Goal: Transaction & Acquisition: Book appointment/travel/reservation

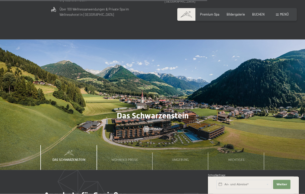
scroll to position [1253, 0]
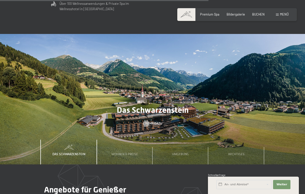
click at [153, 121] on span "Mehr dazu" at bounding box center [153, 123] width 17 height 5
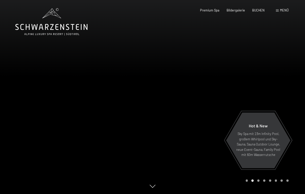
click at [262, 128] on span "Hot & New" at bounding box center [258, 126] width 19 height 5
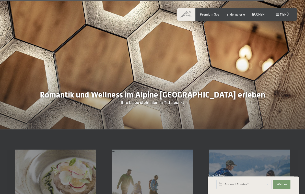
scroll to position [1175, 0]
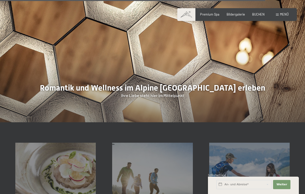
click at [268, 73] on div at bounding box center [152, 57] width 305 height 131
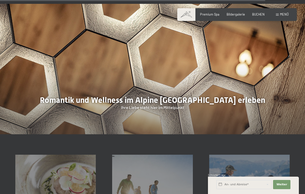
click at [185, 72] on div at bounding box center [152, 69] width 305 height 131
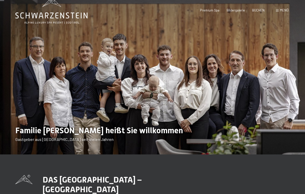
scroll to position [0, 0]
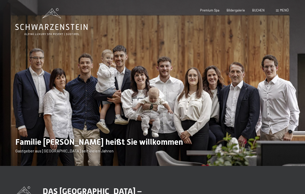
click at [213, 10] on span "Premium Spa" at bounding box center [209, 10] width 19 height 4
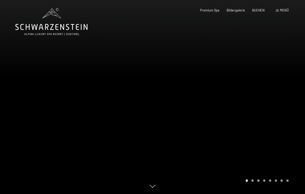
click at [282, 12] on div "Menü" at bounding box center [282, 10] width 13 height 5
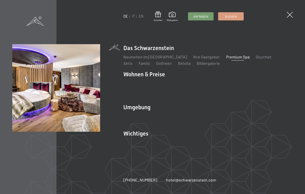
click at [35, 104] on img at bounding box center [63, 63] width 126 height 126
click at [137, 79] on div "Inklusivleistungen Zimmer & Preise Liste Angebote Liste Familienpreise Spa Anwe…" at bounding box center [209, 89] width 170 height 21
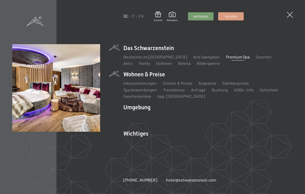
click at [146, 74] on li "Wohnen & Preise Inklusivleistungen Zimmer & Preise Liste Angebote Liste Familie…" at bounding box center [209, 85] width 170 height 29
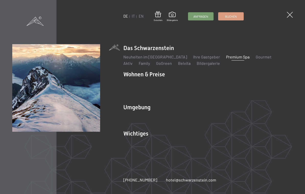
click at [291, 18] on span at bounding box center [290, 15] width 6 height 6
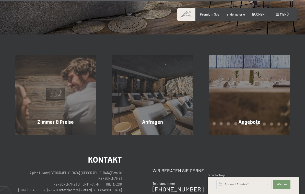
scroll to position [1397, 0]
click at [49, 106] on div "Zimmer & Preise Mehr erfahren" at bounding box center [55, 95] width 97 height 81
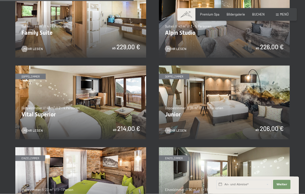
scroll to position [529, 0]
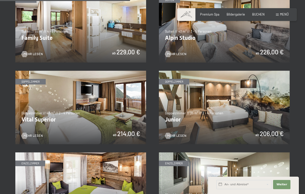
click at [106, 114] on span "Einwilligung Marketing*" at bounding box center [124, 111] width 42 height 5
click at [101, 114] on input "Einwilligung Marketing*" at bounding box center [97, 111] width 5 height 5
checkbox input "false"
click at [71, 101] on img at bounding box center [80, 108] width 131 height 74
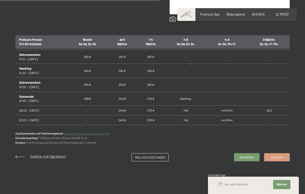
scroll to position [304, 0]
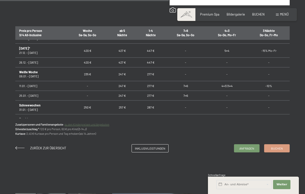
click at [285, 120] on div "Anfragen Buchen Doppelzimmer // 40 m² // 2 - 4 Personen Vital Superior ab 214,0…" at bounding box center [152, 10] width 305 height 285
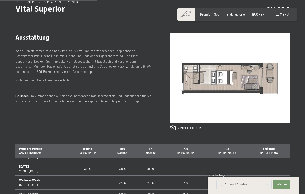
scroll to position [173, 0]
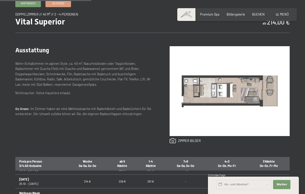
click at [0, 89] on div "Anfragen Buchen Doppelzimmer // 40 m² // 2 - 4 Personen Vital Superior ab 214,0…" at bounding box center [152, 141] width 305 height 285
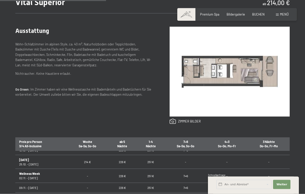
scroll to position [199, 0]
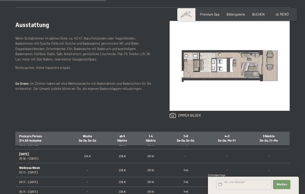
click at [262, 190] on input "text" at bounding box center [244, 184] width 55 height 9
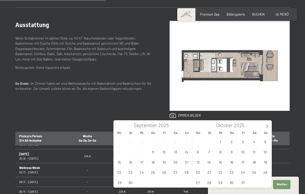
click at [266, 128] on icon at bounding box center [268, 127] width 4 height 4
click at [210, 163] on span "11" at bounding box center [209, 162] width 10 height 10
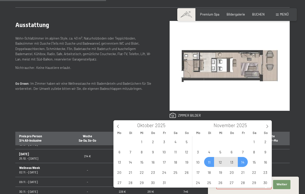
click at [243, 163] on span "14" at bounding box center [243, 162] width 10 height 10
type input "Di. 11.11.2025 - Fr. 14.11.2025"
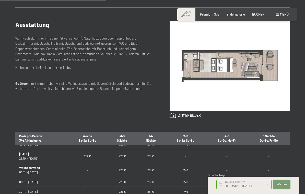
click at [280, 187] on span "Weiter" at bounding box center [282, 185] width 11 height 4
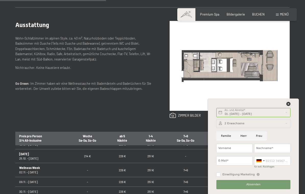
click at [289, 106] on icon at bounding box center [289, 104] width 4 height 4
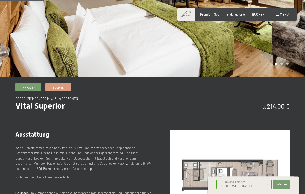
scroll to position [84, 0]
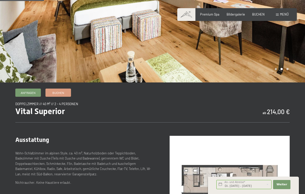
click at [235, 14] on span "Bildergalerie" at bounding box center [236, 14] width 18 height 4
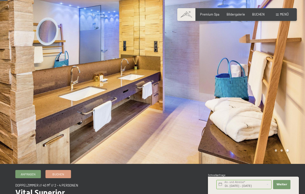
scroll to position [0, 0]
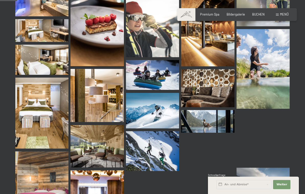
scroll to position [242, 0]
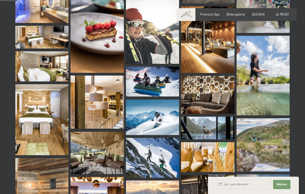
click at [34, 39] on img at bounding box center [41, 37] width 53 height 23
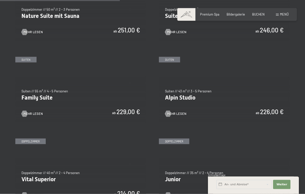
scroll to position [486, 0]
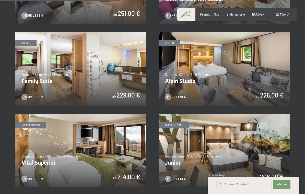
click at [241, 76] on img at bounding box center [224, 69] width 131 height 74
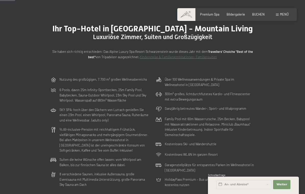
scroll to position [0, 0]
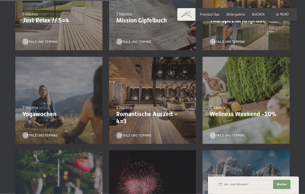
scroll to position [282, 0]
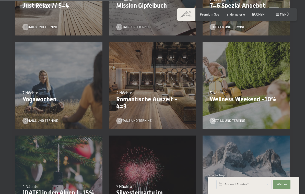
click at [170, 88] on div "09.11.–[DATE] 08.12.–[DATE] 11.01.–[DATE] 08.03.–[DATE] 29.03.–[DATE] 06.04.–[D…" at bounding box center [153, 86] width 94 height 94
click at [163, 104] on div "09.11.–[DATE] 08.12.–[DATE] 11.01.–[DATE] 08.03.–[DATE] 29.03.–[DATE] 06.04.–[D…" at bounding box center [153, 86] width 94 height 94
click at [164, 76] on div "09.11.–[DATE] 08.12.–[DATE] 11.01.–[DATE] 08.03.–[DATE] 29.03.–[DATE] 06.04.–[D…" at bounding box center [153, 86] width 94 height 94
click at [166, 92] on div "4 Nächte" at bounding box center [152, 93] width 73 height 6
click at [148, 111] on div "09.11.–[DATE] 08.12.–[DATE] 11.01.–[DATE] 08.03.–[DATE] 29.03.–[DATE] 06.04.–[D…" at bounding box center [153, 86] width 94 height 94
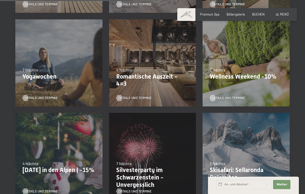
scroll to position [303, 0]
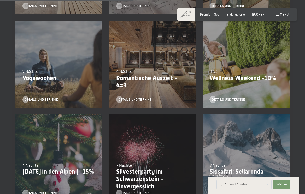
click at [174, 54] on div "09.11.–[DATE] 08.12.–[DATE] 11.01.–[DATE] 08.03.–[DATE] 29.03.–[DATE] 06.04.–[D…" at bounding box center [153, 65] width 94 height 94
click at [173, 57] on div "09.11.–[DATE] 08.12.–[DATE] 11.01.–[DATE] 08.03.–[DATE] 29.03.–[DATE] 06.04.–[D…" at bounding box center [153, 65] width 94 height 94
click at [176, 63] on div "09.11.–[DATE] 08.12.–[DATE] 11.01.–[DATE] 08.03.–[DATE] 29.03.–[DATE] 06.04.–[D…" at bounding box center [153, 65] width 94 height 94
click at [161, 79] on p "Romantische Auszeit - 4=3" at bounding box center [152, 82] width 73 height 15
click at [133, 97] on link "Details und Termine" at bounding box center [134, 99] width 36 height 5
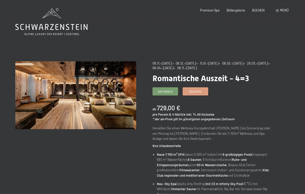
click at [201, 90] on span "Buchen" at bounding box center [196, 92] width 12 height 4
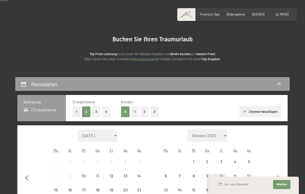
scroll to position [22, 0]
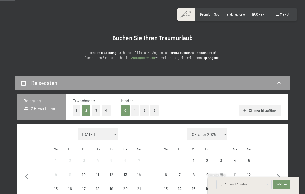
select select "[DATE]"
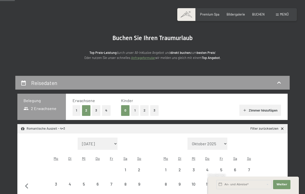
select select "[DATE]"
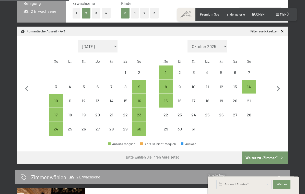
scroll to position [118, 0]
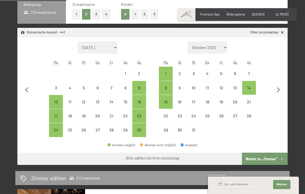
click at [142, 86] on div "9" at bounding box center [139, 92] width 13 height 13
select select "2025-11-01"
select select "2025-12-01"
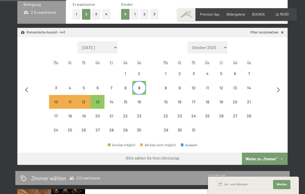
click at [265, 156] on button "Weiter zu „Zimmer“" at bounding box center [265, 159] width 46 height 12
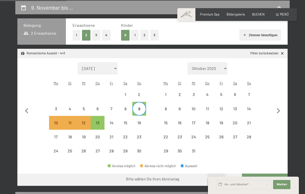
select select "2025-11-01"
select select "2025-12-01"
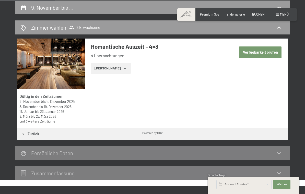
click at [114, 65] on button "Zeige Zimmer" at bounding box center [111, 68] width 40 height 11
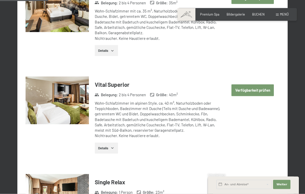
scroll to position [267, 0]
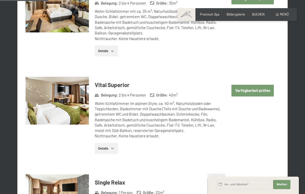
click at [255, 89] on button "Verfügbarkeit prüfen" at bounding box center [253, 91] width 42 height 12
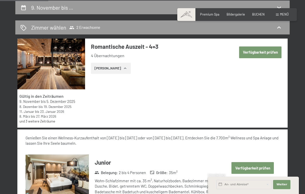
select select "2025-11-01"
select select "2025-12-01"
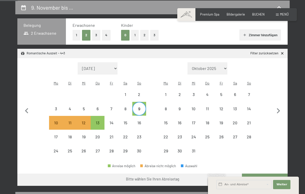
click at [263, 175] on button "Weiter zu „Zimmer“" at bounding box center [265, 180] width 46 height 12
select select "2025-11-01"
select select "2025-12-01"
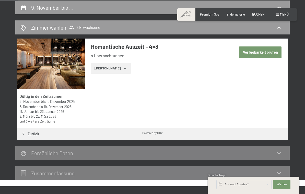
click at [261, 51] on button "Verfügbarkeit prüfen" at bounding box center [260, 53] width 42 height 12
select select "2025-11-01"
select select "2025-12-01"
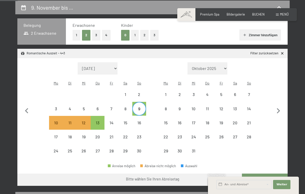
click at [101, 114] on label "Einwilligung Marketing*" at bounding box center [123, 111] width 45 height 5
click at [101, 114] on input "Einwilligung Marketing*" at bounding box center [97, 111] width 5 height 5
checkbox input "false"
click at [100, 121] on div "13" at bounding box center [97, 127] width 13 height 13
select select "2025-11-01"
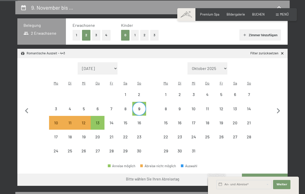
select select "2025-12-01"
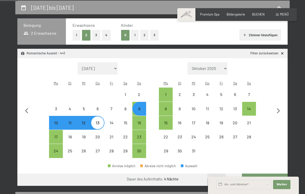
select select "2025-11-01"
select select "2025-12-01"
click at [263, 176] on button "Weiter zu „Zimmer“" at bounding box center [265, 180] width 46 height 12
select select "2025-11-01"
select select "2025-12-01"
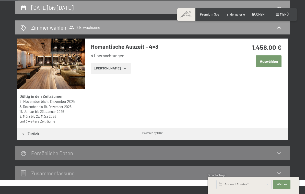
click at [118, 65] on button "Zeige Zimmer" at bounding box center [111, 68] width 40 height 11
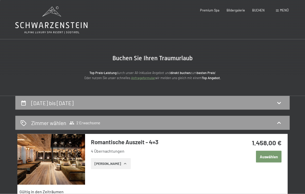
scroll to position [0, 0]
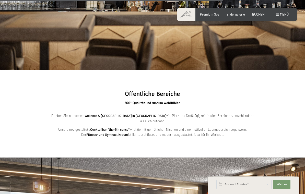
scroll to position [1104, 0]
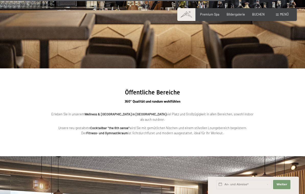
click at [277, 117] on section "Öffentliche Bereiche 360° Qualität und rundum wohlfühlen Erleben Sie in unserem…" at bounding box center [152, 113] width 305 height 88
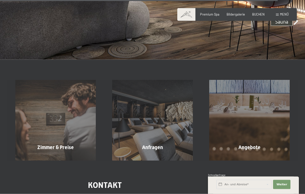
scroll to position [1383, 0]
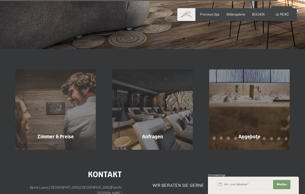
click at [43, 104] on div "Zimmer & Preise Mehr erfahren" at bounding box center [55, 110] width 97 height 81
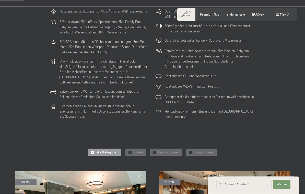
scroll to position [91, 0]
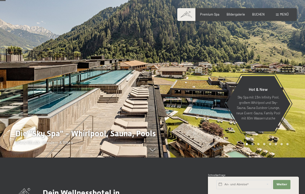
scroll to position [36, 0]
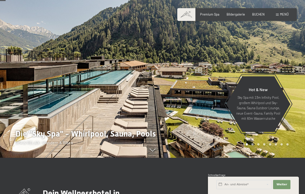
click at [236, 15] on span "Bildergalerie" at bounding box center [236, 14] width 18 height 4
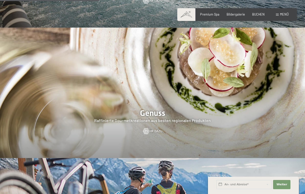
scroll to position [645, 0]
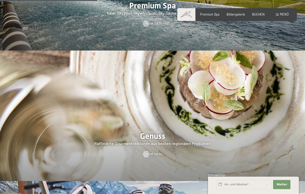
click at [150, 152] on span "Mehr dazu" at bounding box center [153, 154] width 17 height 5
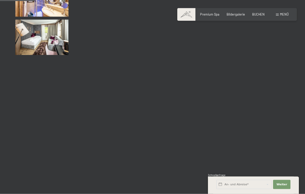
scroll to position [492, 0]
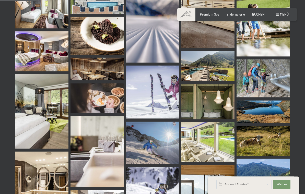
click at [215, 70] on img at bounding box center [207, 66] width 53 height 30
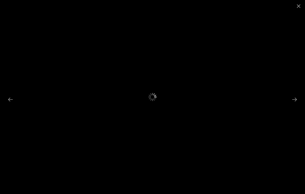
click at [300, 6] on button "Close gallery" at bounding box center [299, 6] width 13 height 12
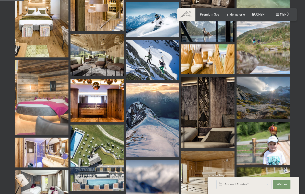
scroll to position [339, 0]
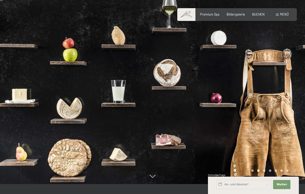
scroll to position [10, 0]
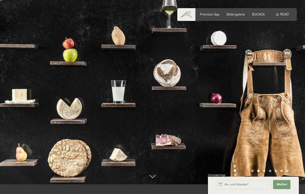
click at [266, 172] on div "Carousel Pagination" at bounding box center [269, 171] width 39 height 2
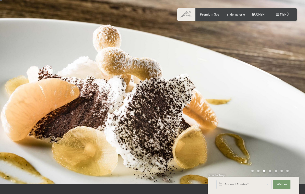
click at [272, 178] on div at bounding box center [229, 87] width 153 height 194
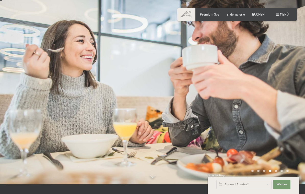
click at [279, 176] on div at bounding box center [229, 87] width 153 height 194
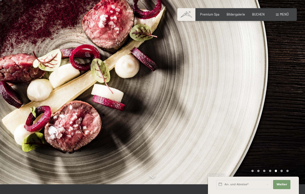
click at [282, 172] on div "Carousel Page 6" at bounding box center [282, 171] width 2 height 2
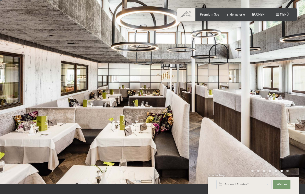
click at [289, 179] on div at bounding box center [229, 87] width 153 height 194
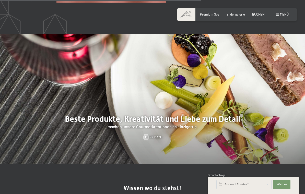
scroll to position [964, 0]
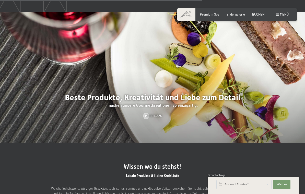
click at [152, 118] on span "Mehr dazu" at bounding box center [153, 116] width 17 height 5
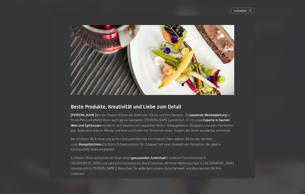
scroll to position [812, 0]
click at [247, 13] on div "schließen" at bounding box center [243, 11] width 24 height 6
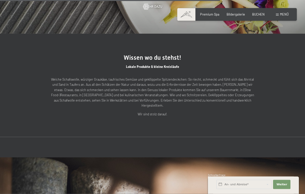
scroll to position [1103, 0]
